Goal: Task Accomplishment & Management: Use online tool/utility

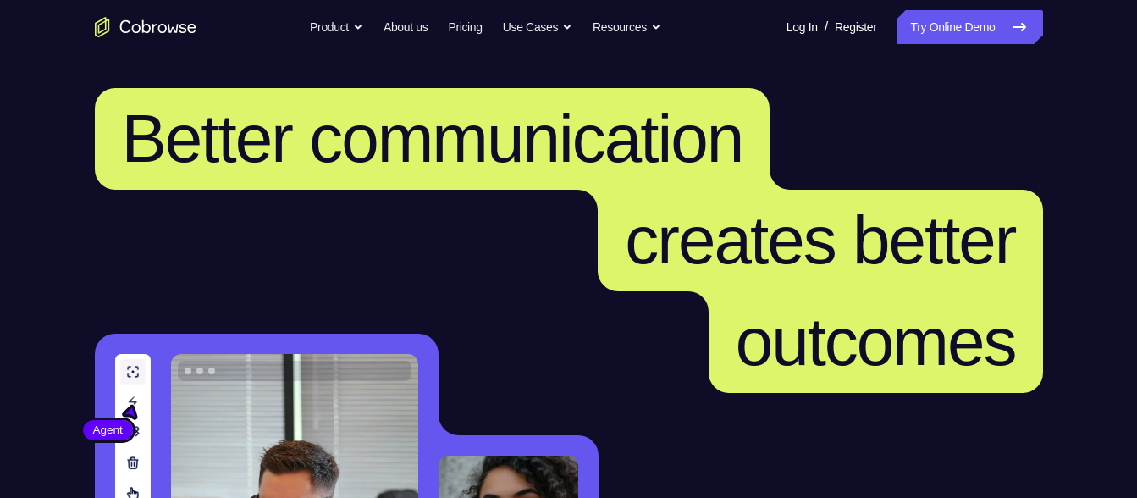
click at [941, 27] on link "Try Online Demo" at bounding box center [970, 27] width 146 height 34
